Goal: Task Accomplishment & Management: Complete application form

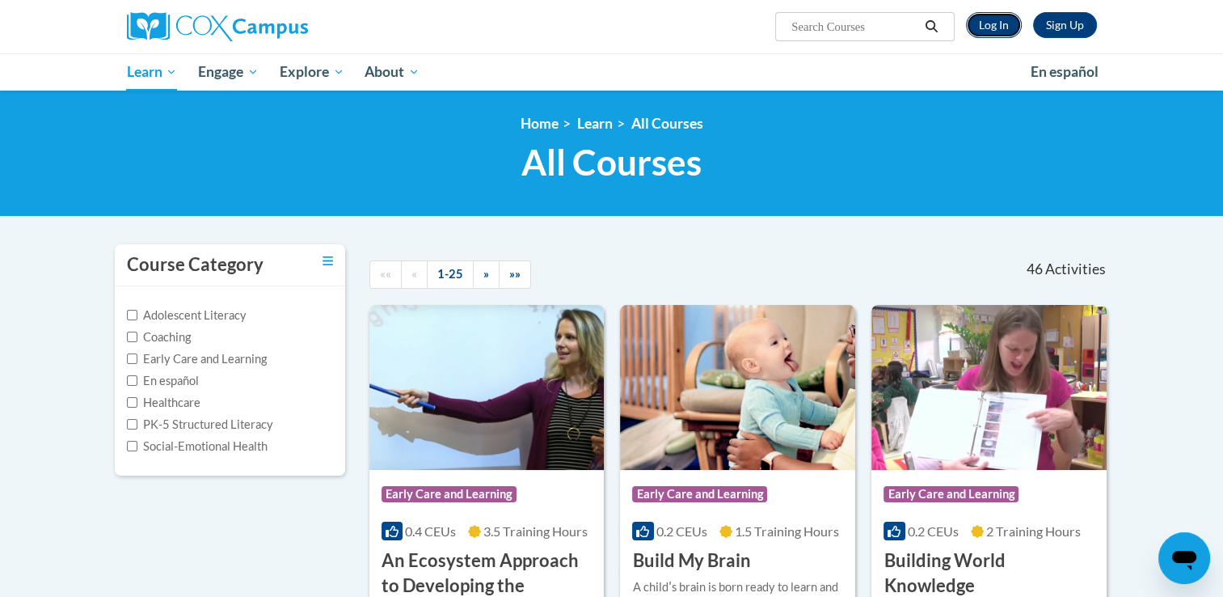
click at [980, 25] on link "Log In" at bounding box center [994, 25] width 56 height 26
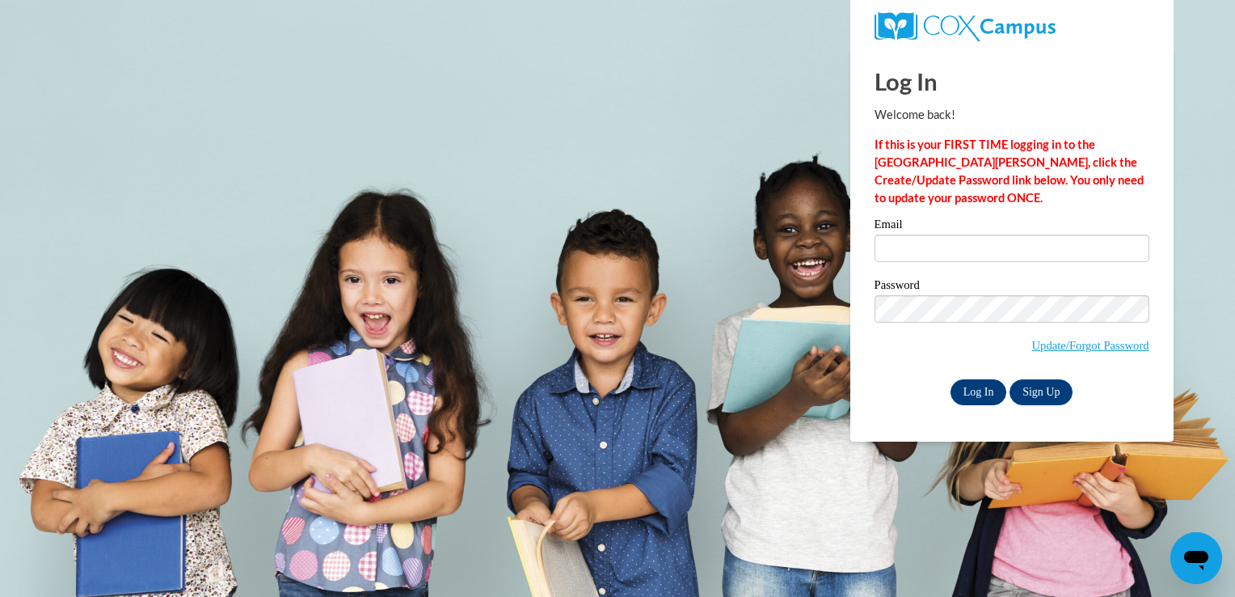
type input "thende21@student.westgatech.edu"
click at [974, 394] on input "Log In" at bounding box center [979, 392] width 57 height 26
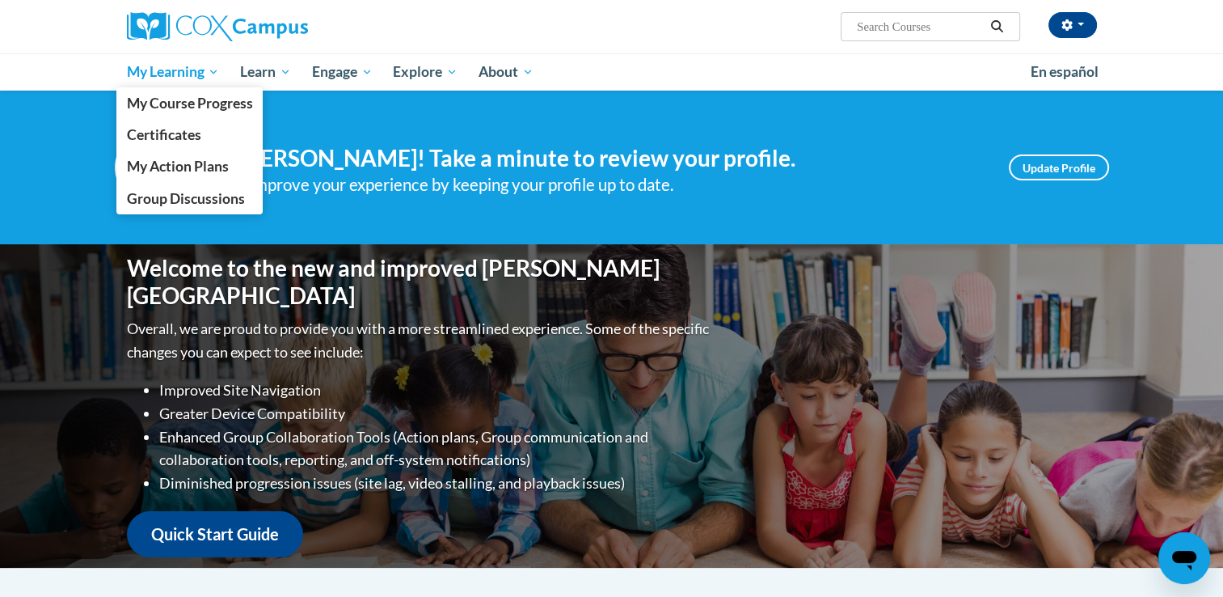
click at [202, 73] on span "My Learning" at bounding box center [172, 71] width 93 height 19
click at [219, 108] on span "My Course Progress" at bounding box center [189, 103] width 126 height 17
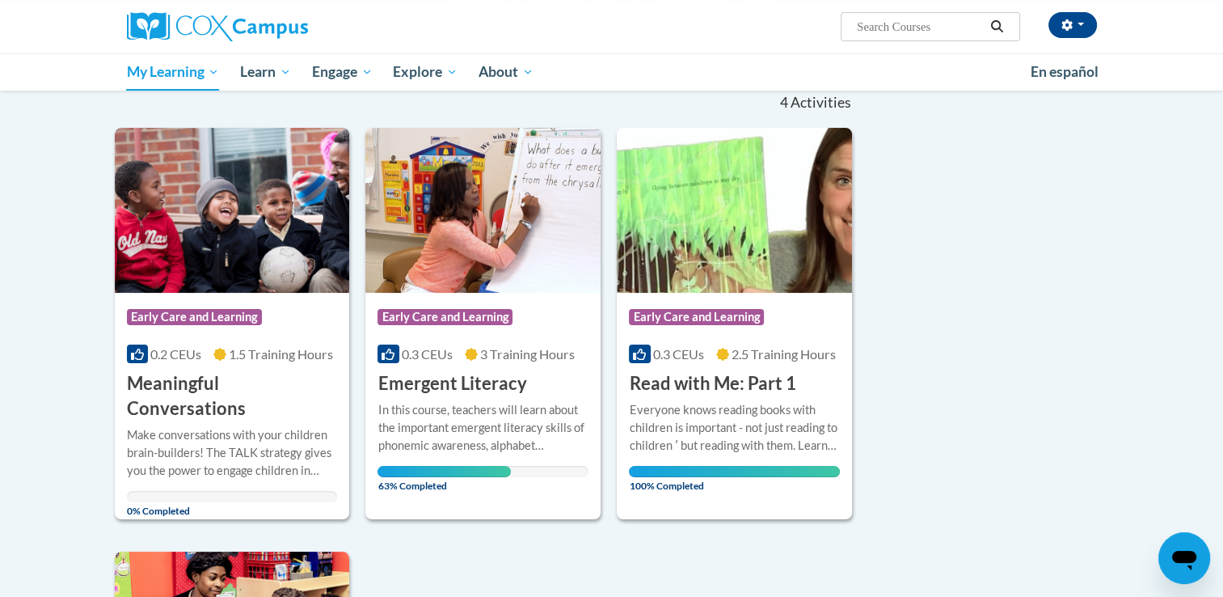
scroll to position [162, 0]
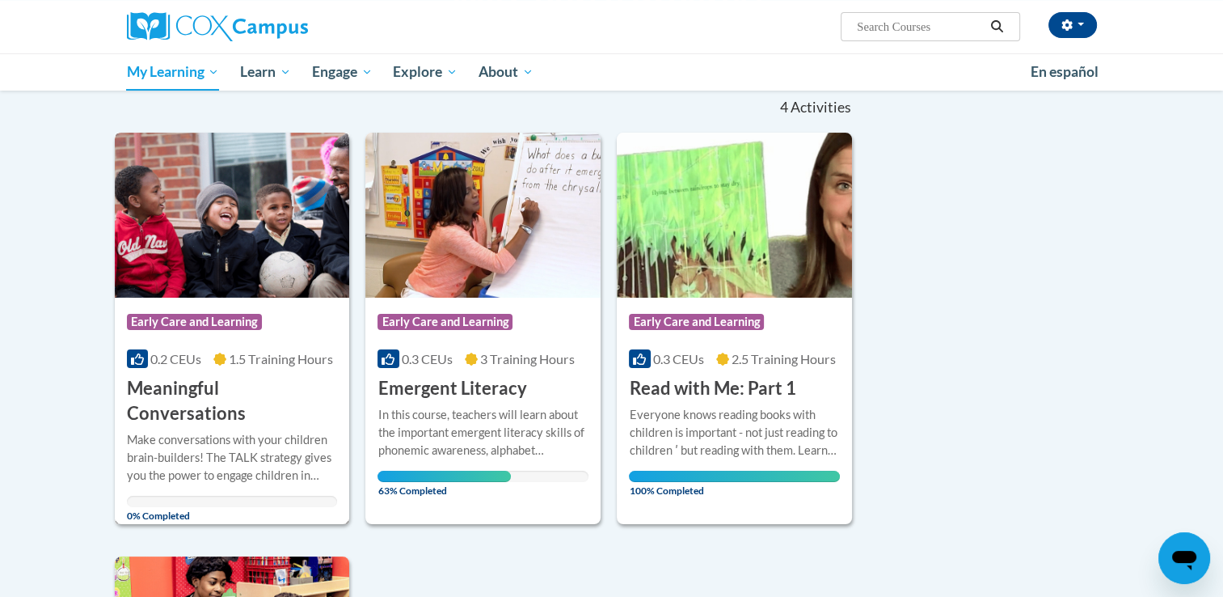
click at [254, 431] on div "Make conversations with your children brain-builders! The TALK strategy gives y…" at bounding box center [232, 457] width 211 height 53
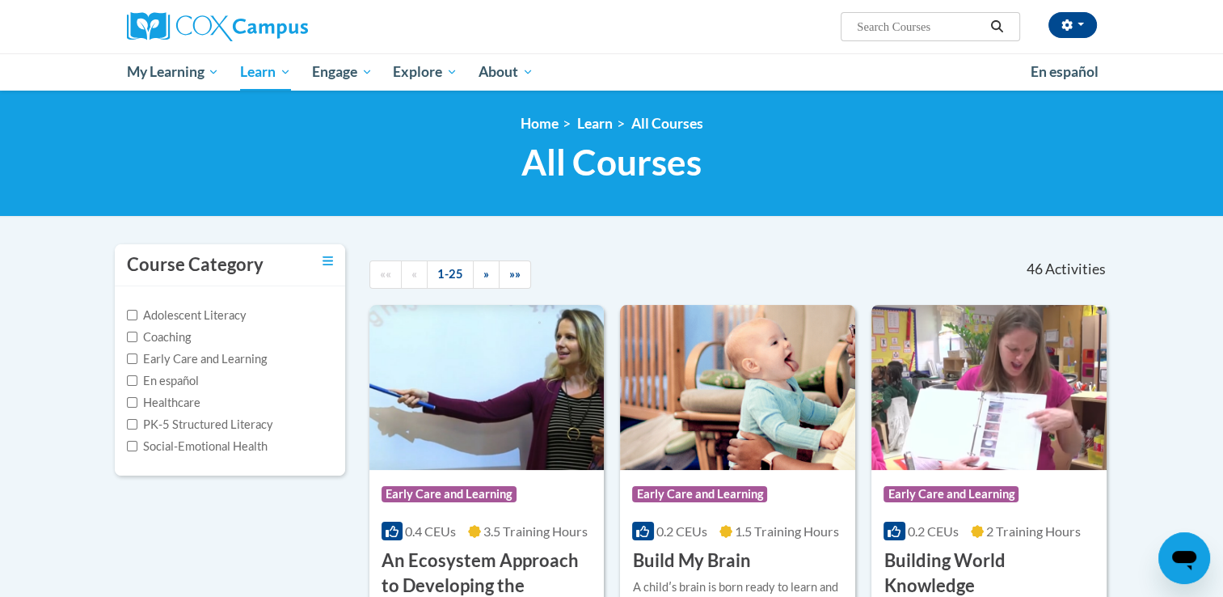
click at [437, 160] on h1 "All Courses All Courses" at bounding box center [612, 162] width 995 height 43
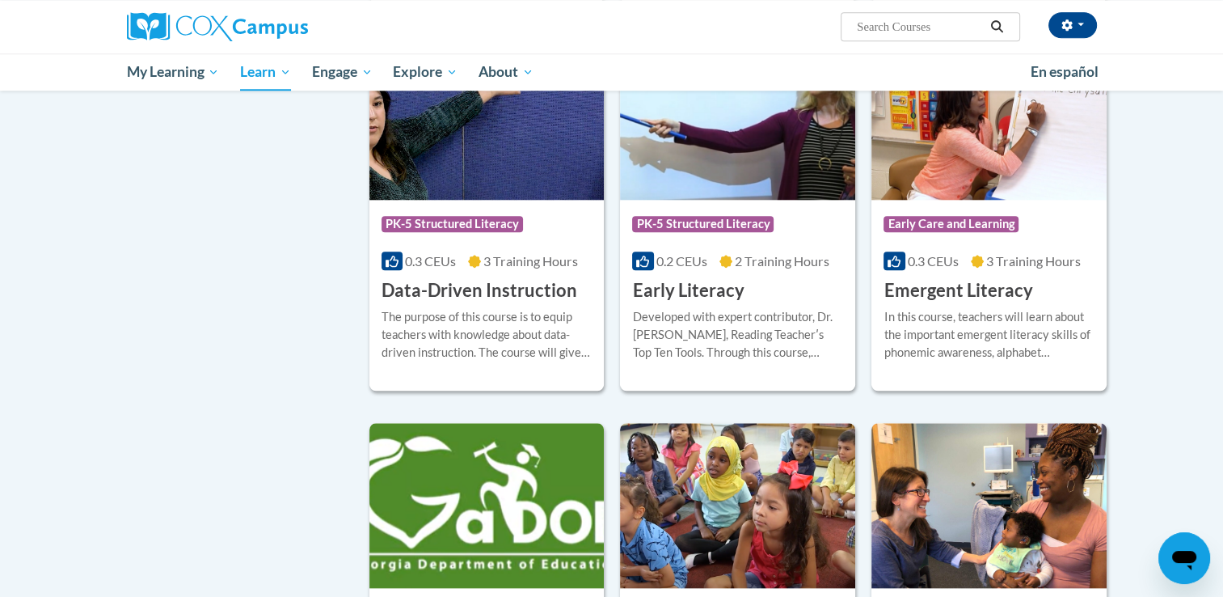
scroll to position [1617, 0]
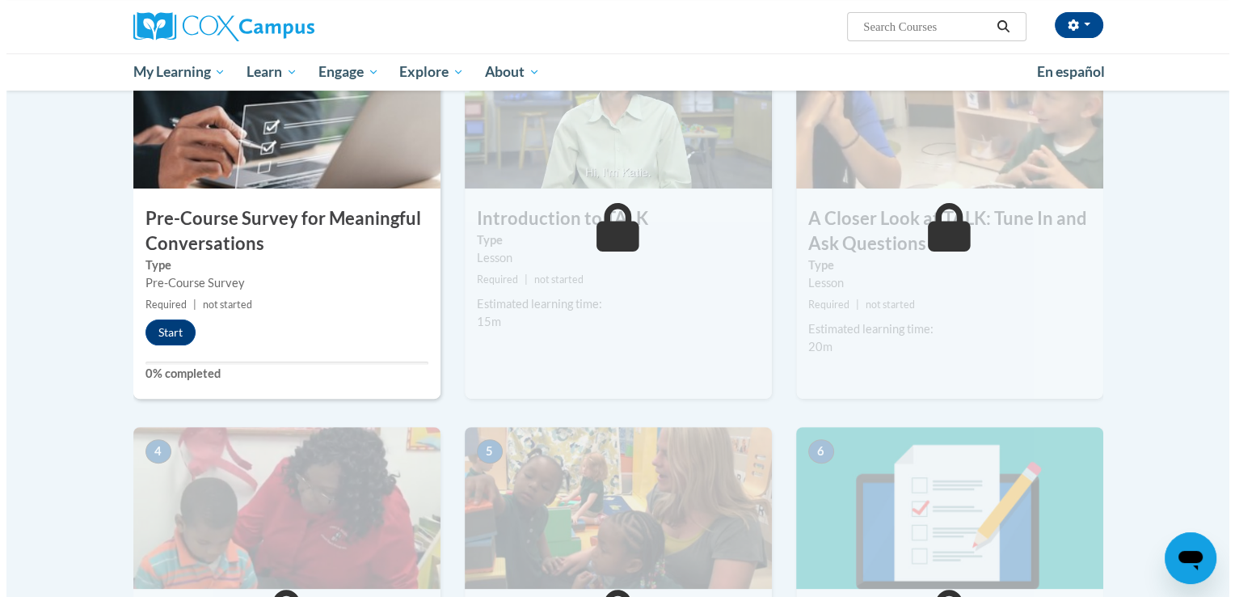
scroll to position [404, 0]
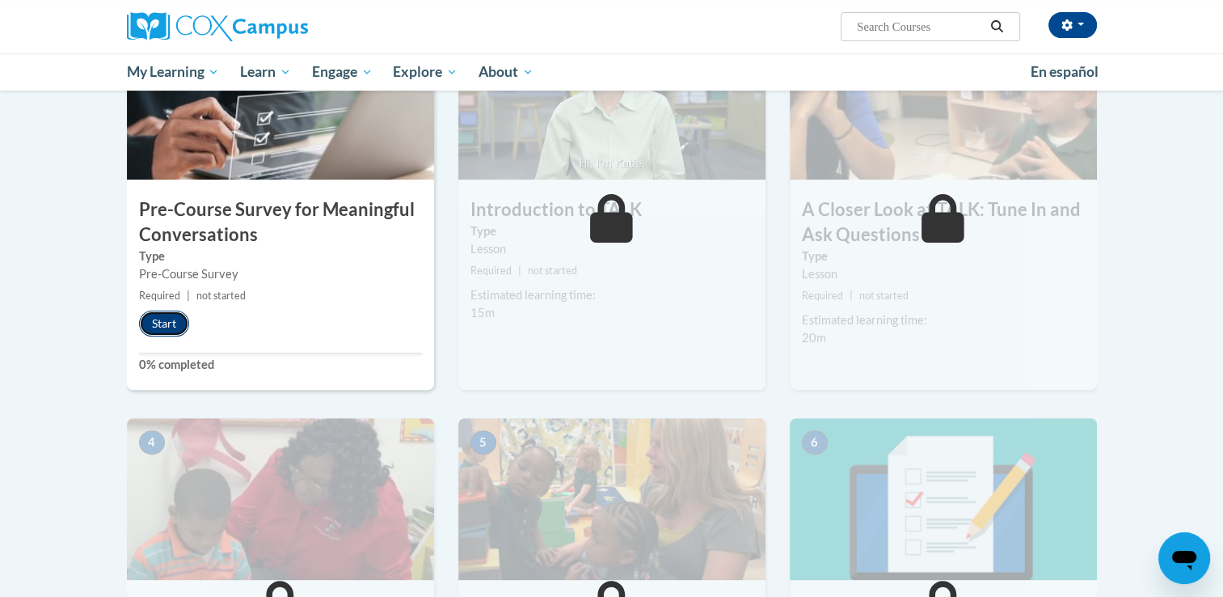
click at [165, 327] on button "Start" at bounding box center [164, 323] width 50 height 26
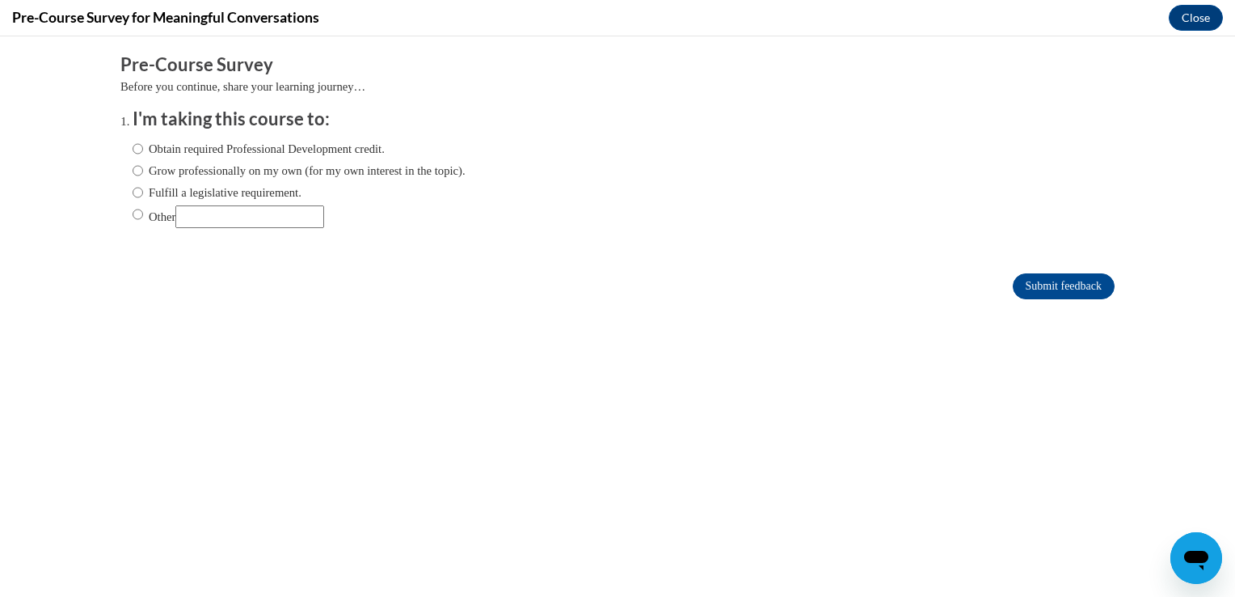
scroll to position [0, 0]
click at [133, 215] on input "Other" at bounding box center [138, 214] width 11 height 18
radio input "true"
click at [239, 212] on input "Other" at bounding box center [249, 216] width 149 height 23
type input "for my college course assignment."
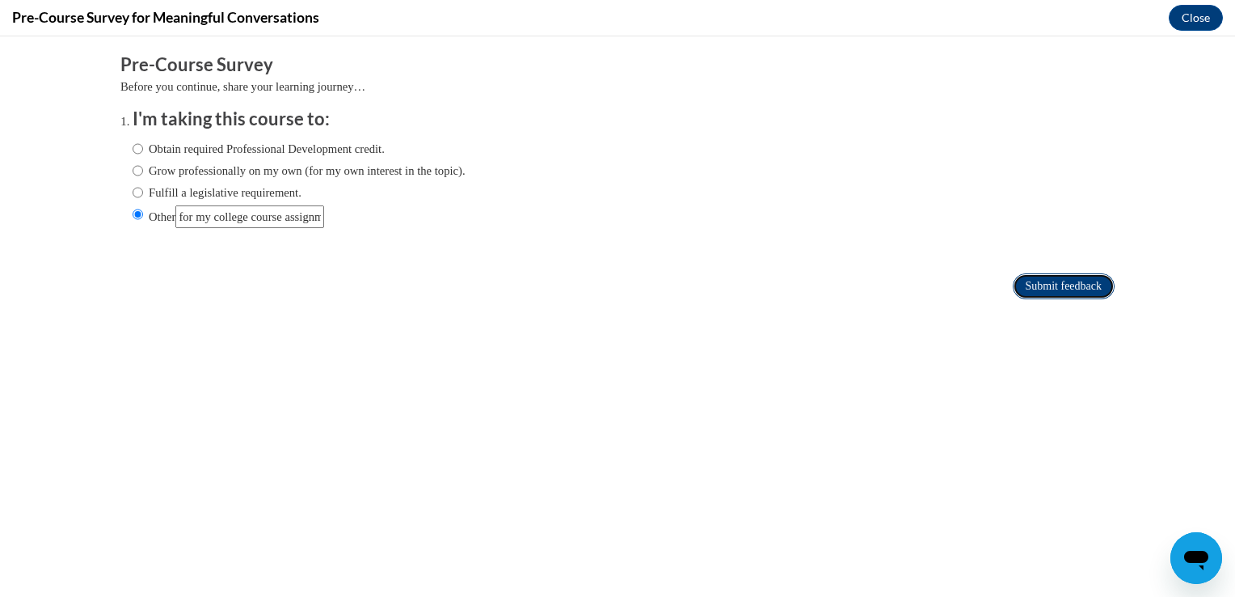
click at [1058, 287] on input "Submit feedback" at bounding box center [1064, 286] width 102 height 26
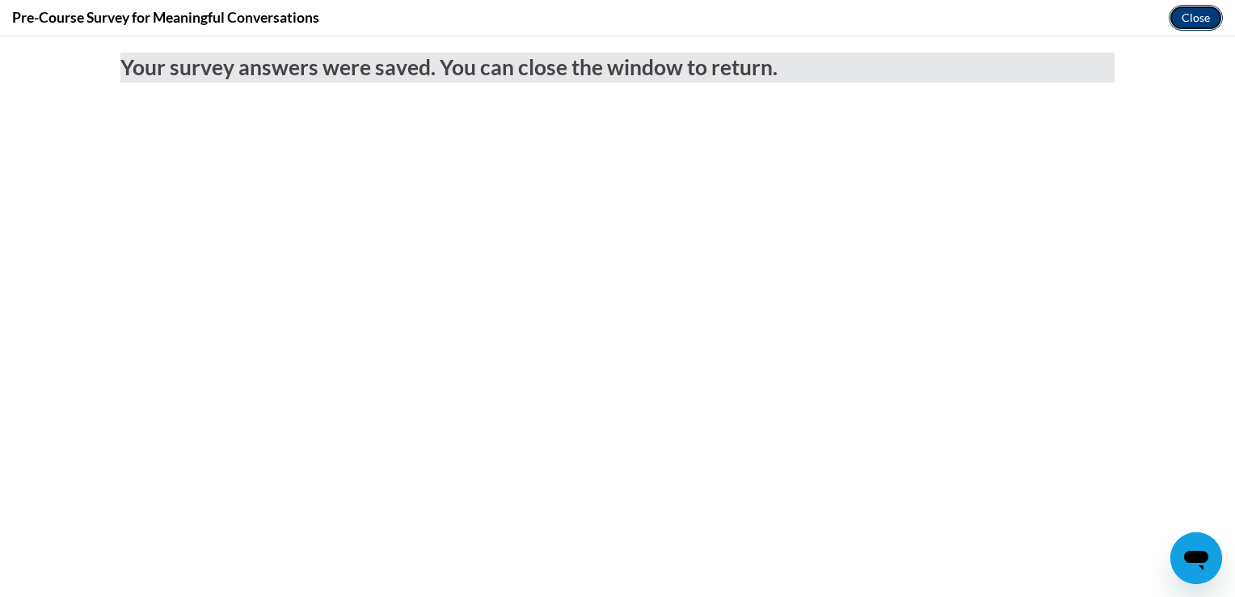
click at [1176, 18] on button "Close" at bounding box center [1196, 18] width 54 height 26
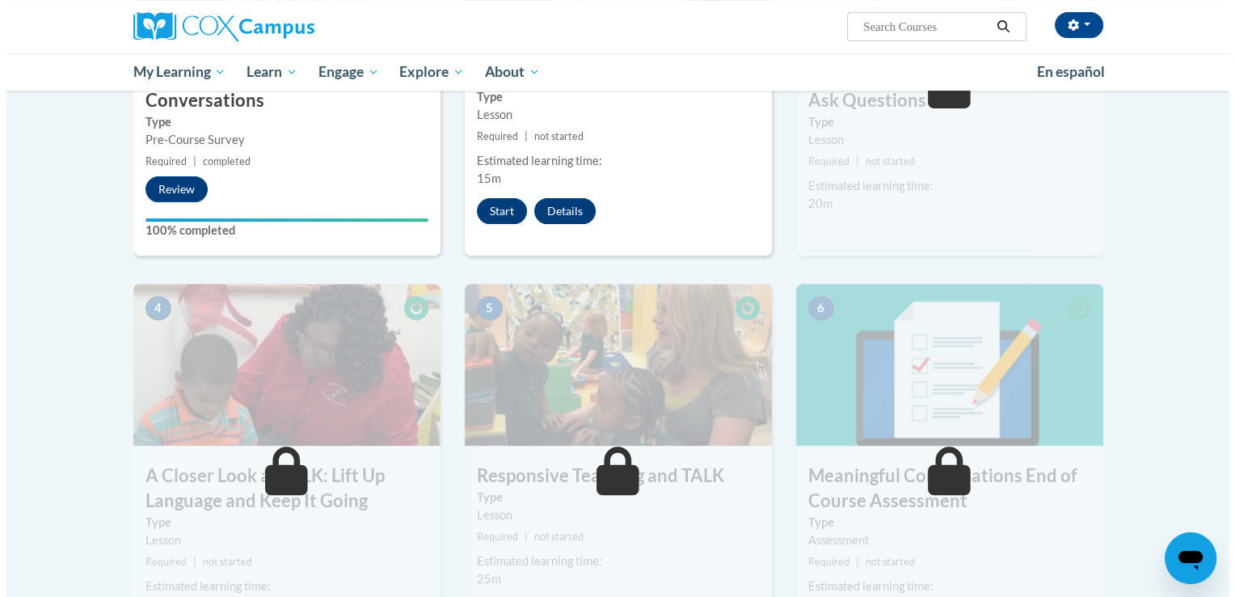
scroll to position [566, 0]
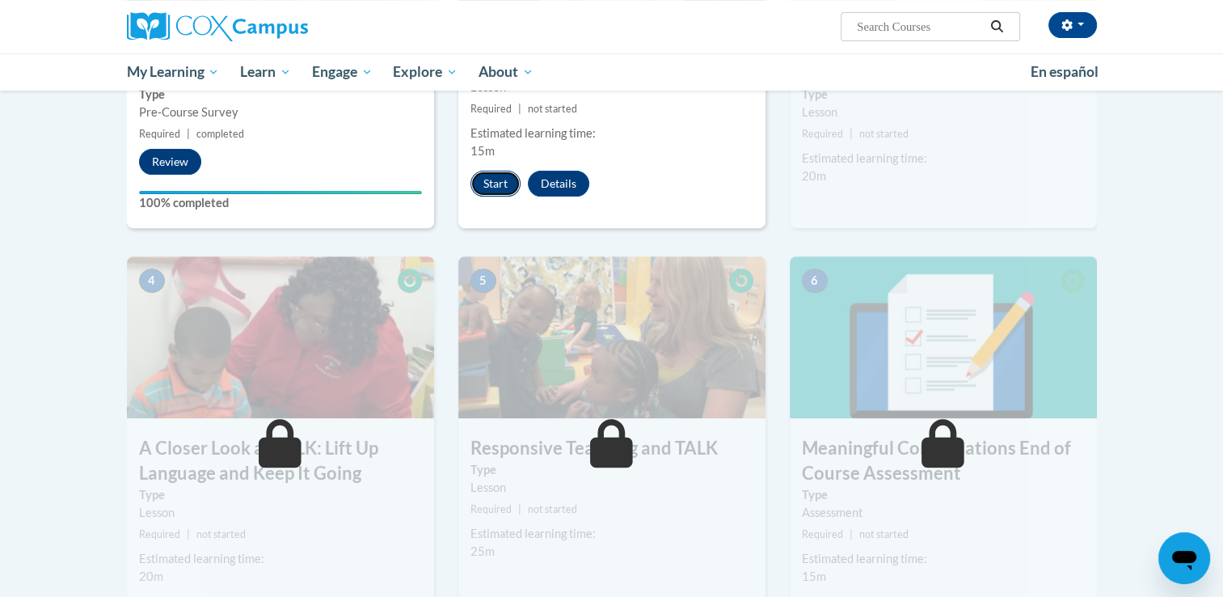
click at [488, 181] on button "Start" at bounding box center [496, 184] width 50 height 26
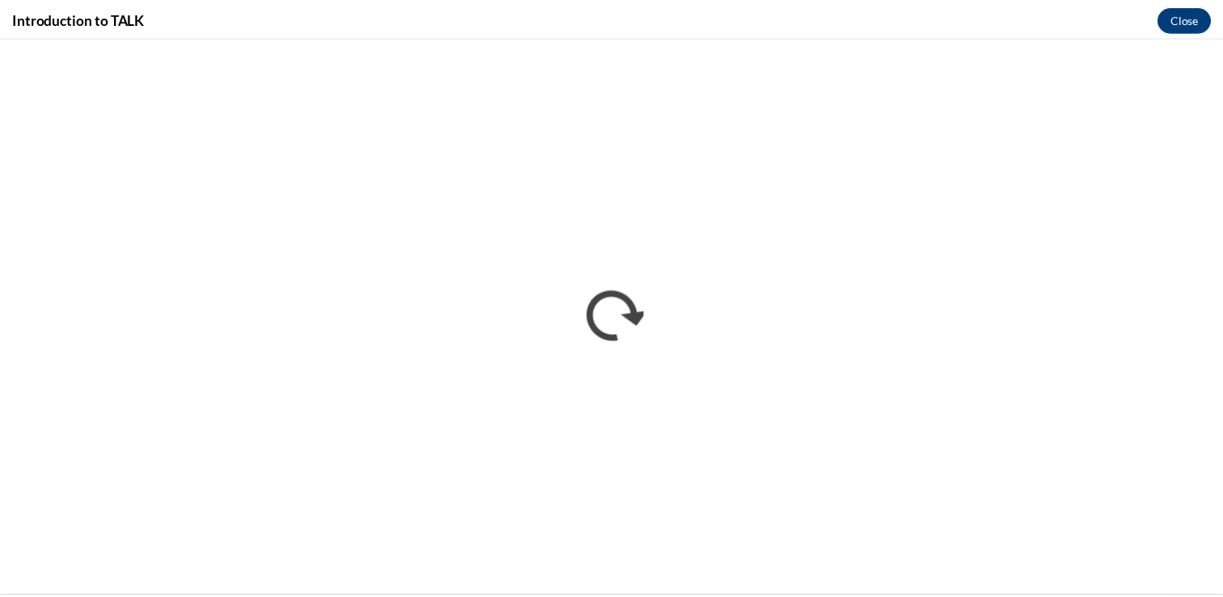
scroll to position [0, 0]
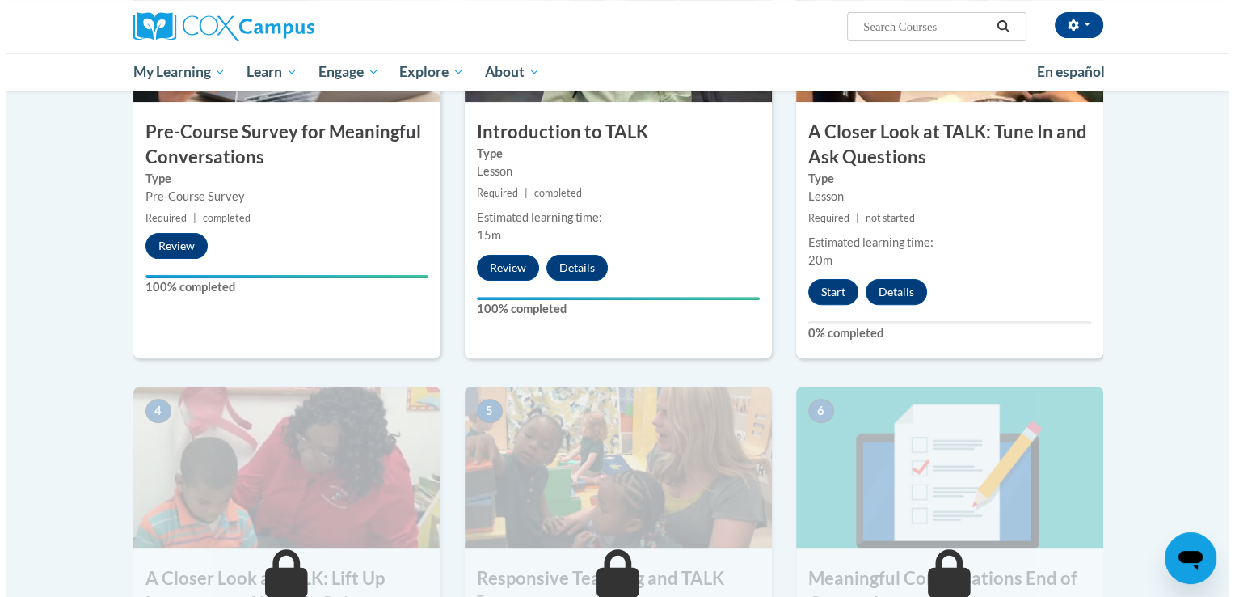
scroll to position [404, 0]
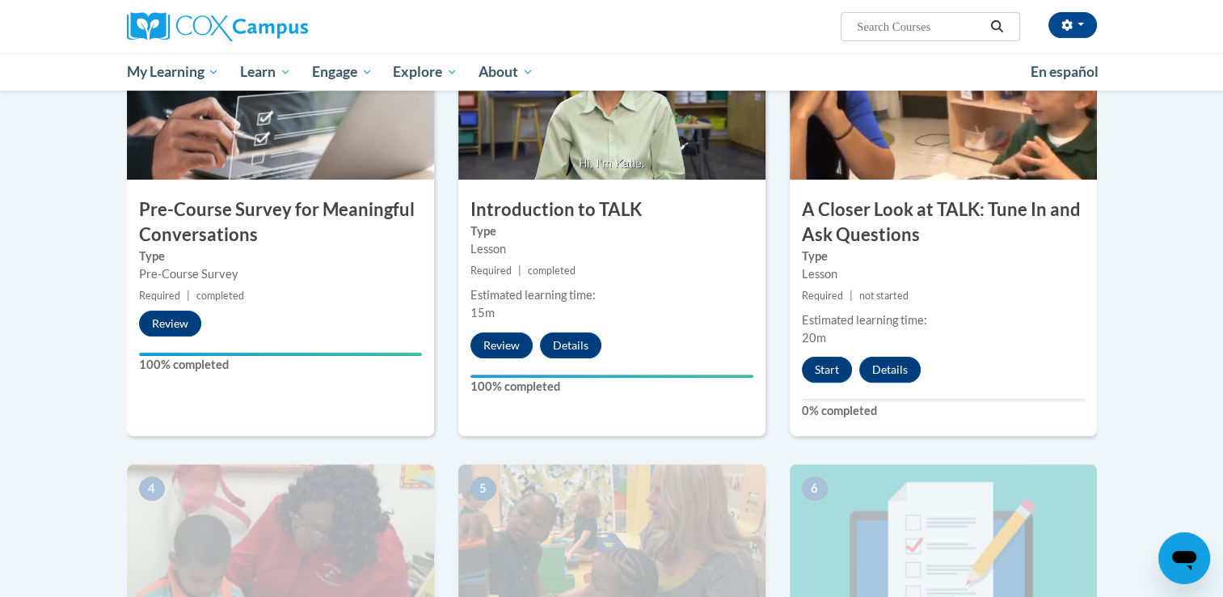
click at [873, 166] on img at bounding box center [943, 99] width 307 height 162
click at [828, 364] on button "Start" at bounding box center [827, 370] width 50 height 26
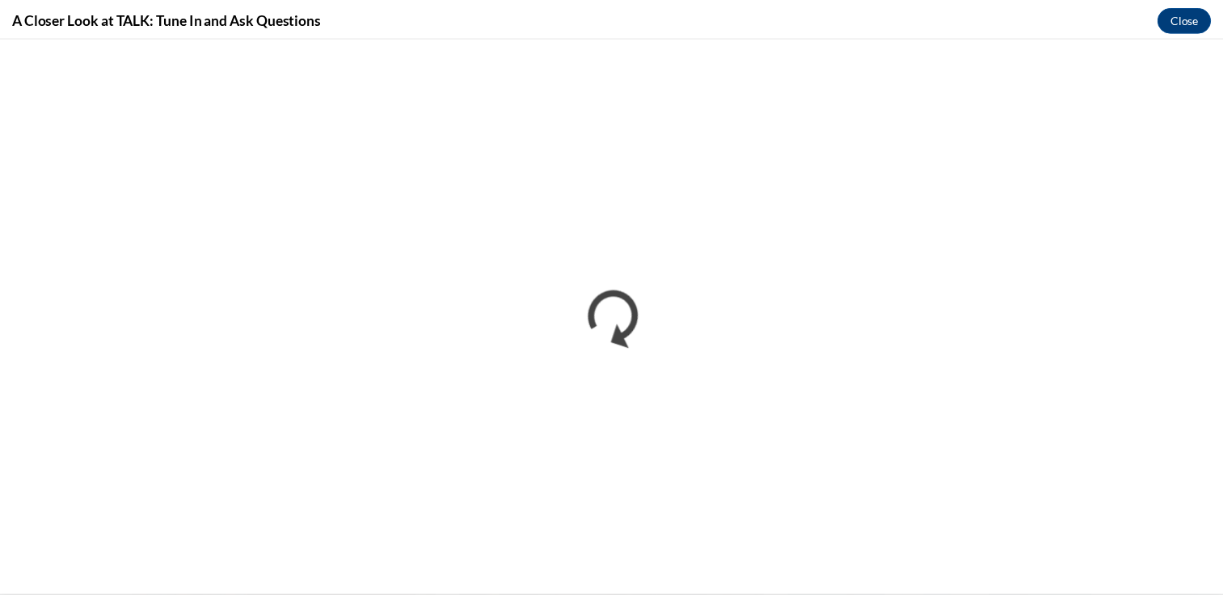
scroll to position [0, 0]
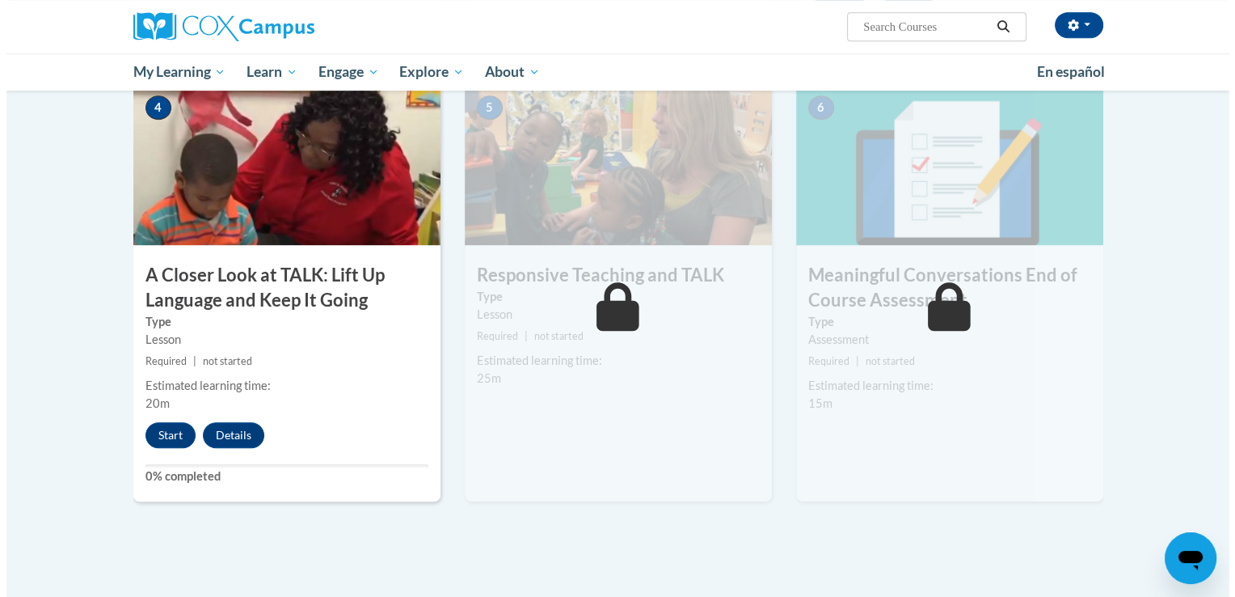
scroll to position [809, 0]
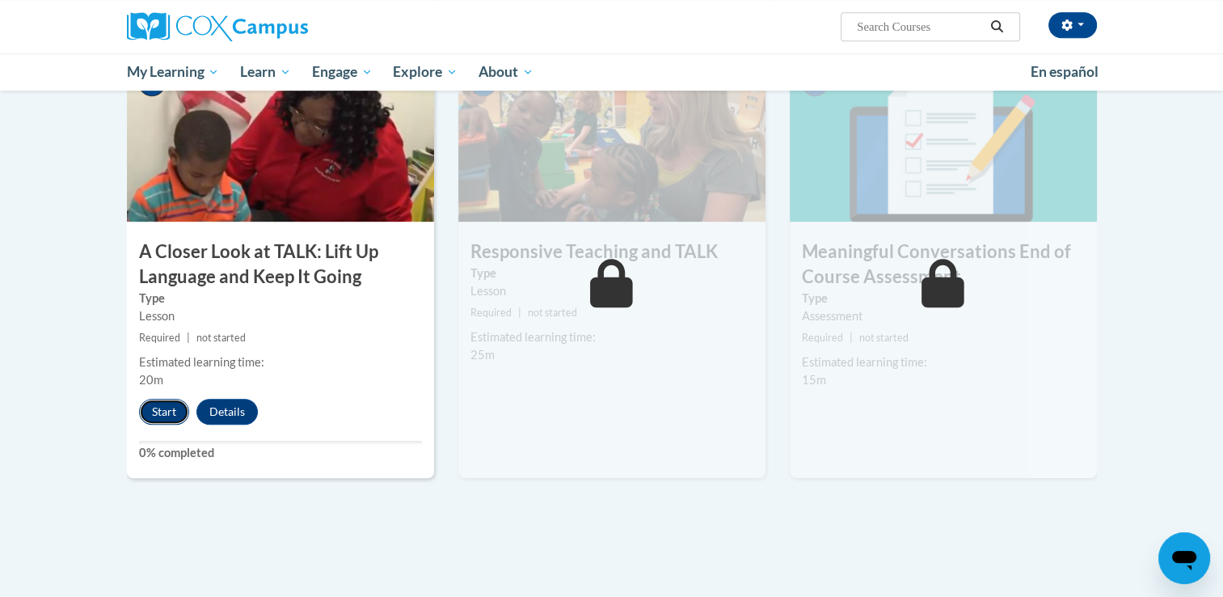
click at [158, 408] on button "Start" at bounding box center [164, 412] width 50 height 26
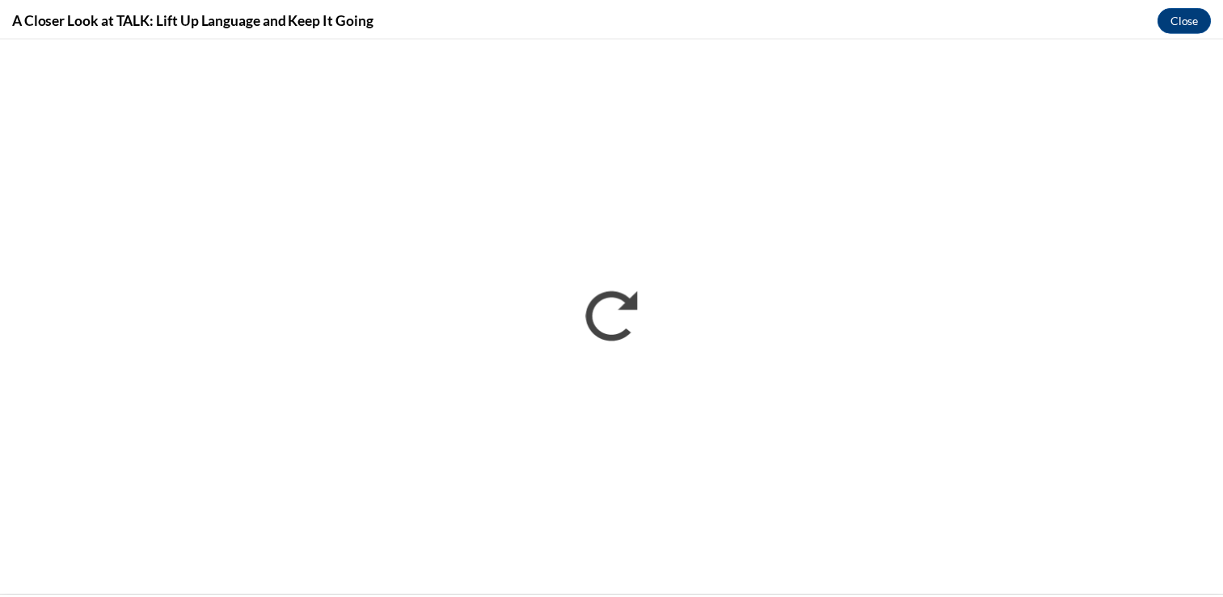
scroll to position [0, 0]
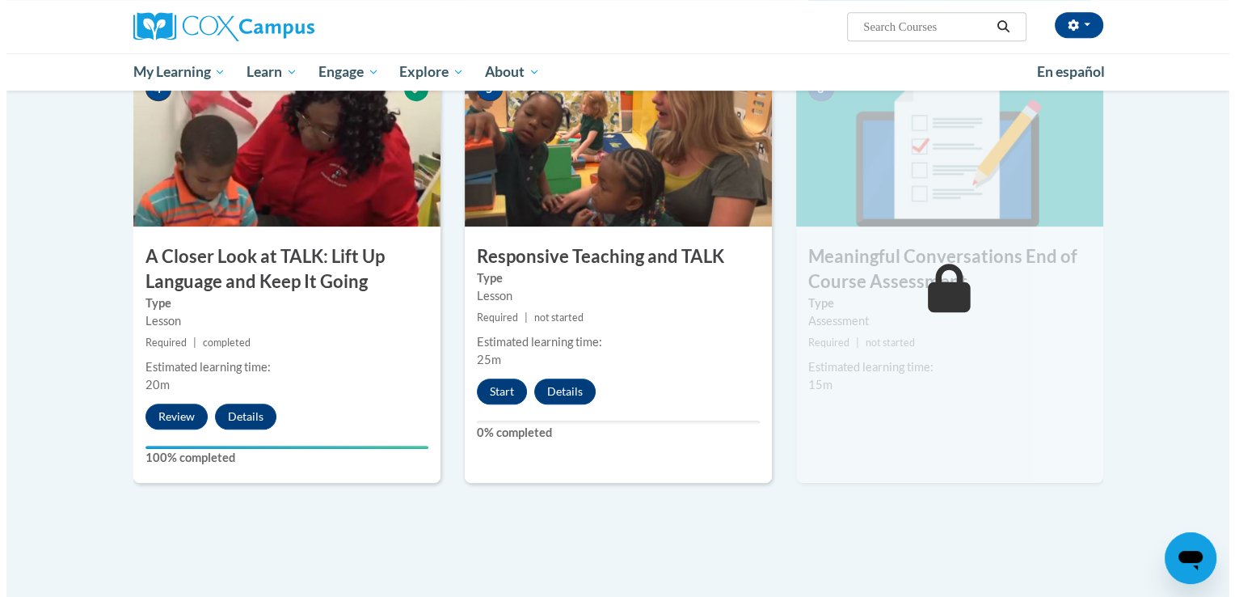
scroll to position [779, 0]
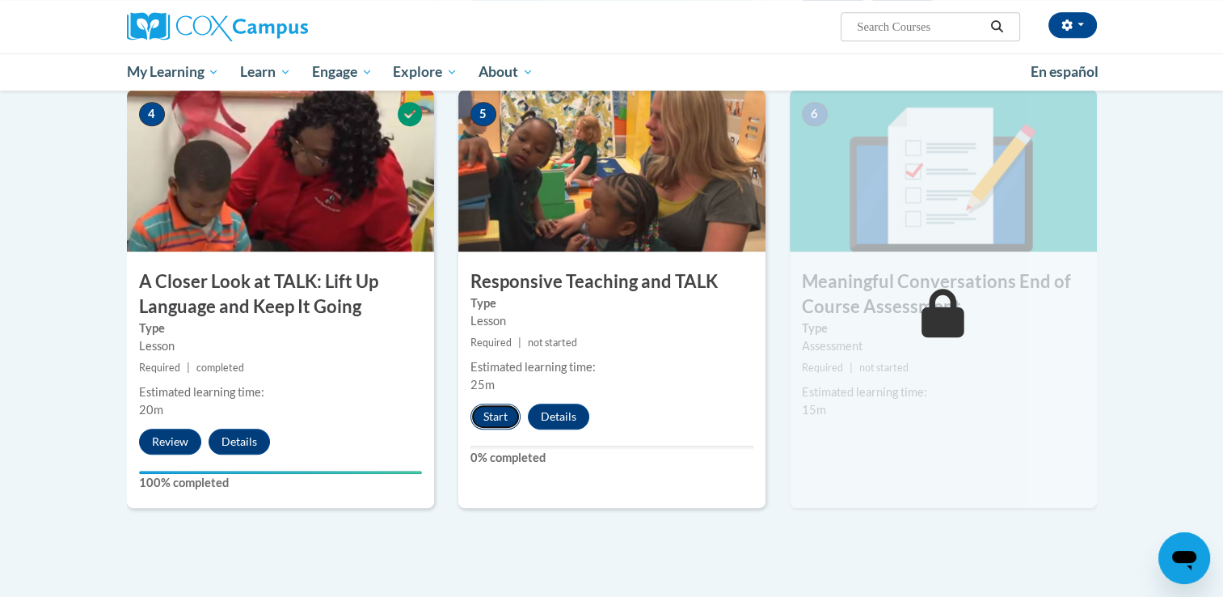
click at [499, 420] on button "Start" at bounding box center [496, 416] width 50 height 26
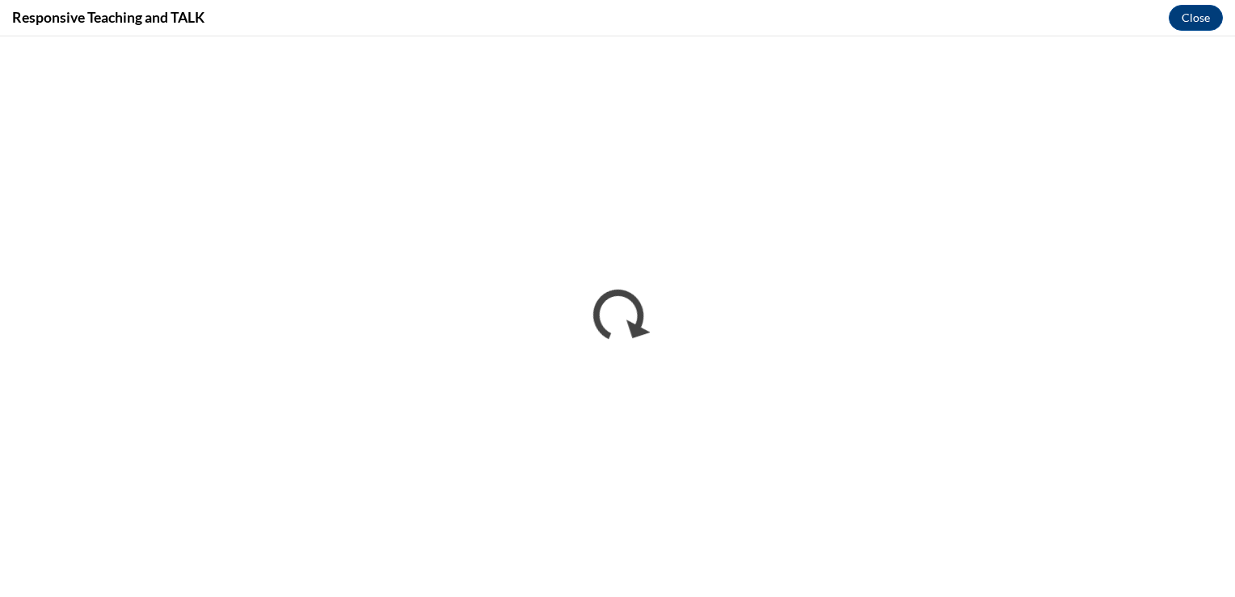
scroll to position [0, 0]
